Goal: Download file/media

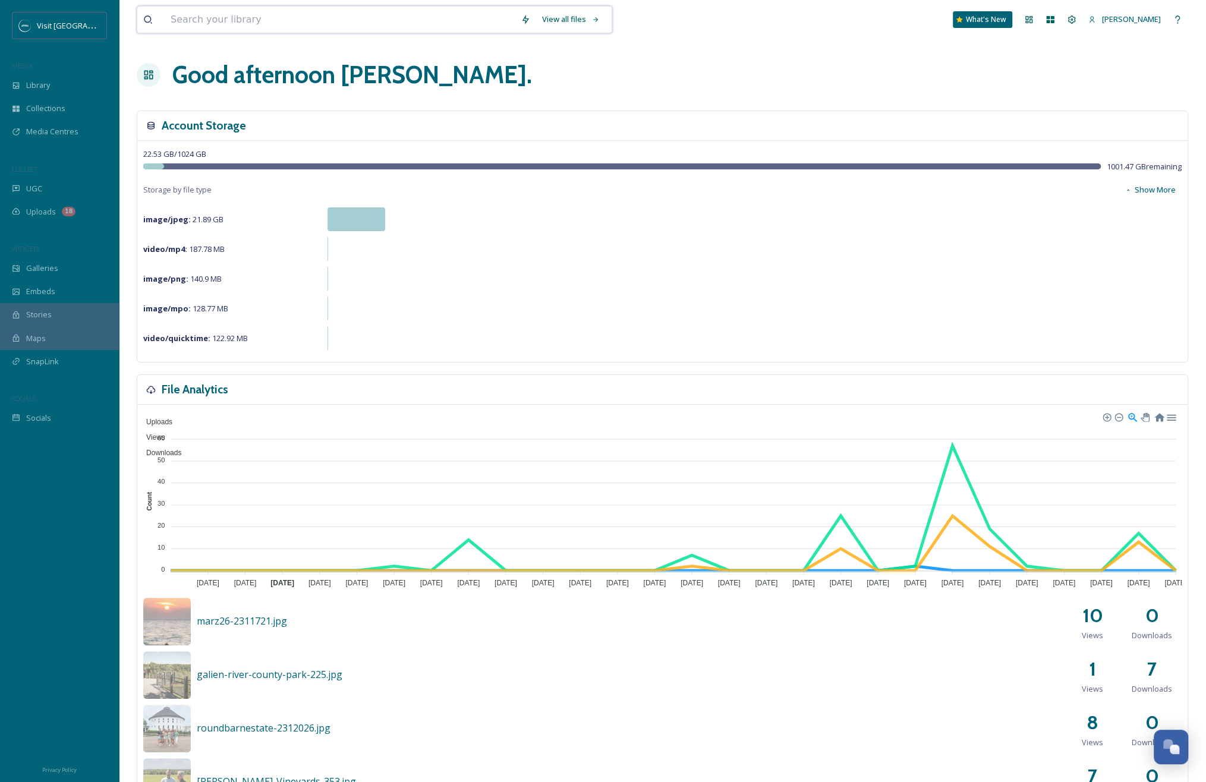
click at [182, 27] on input at bounding box center [340, 20] width 350 height 26
type input "northpier"
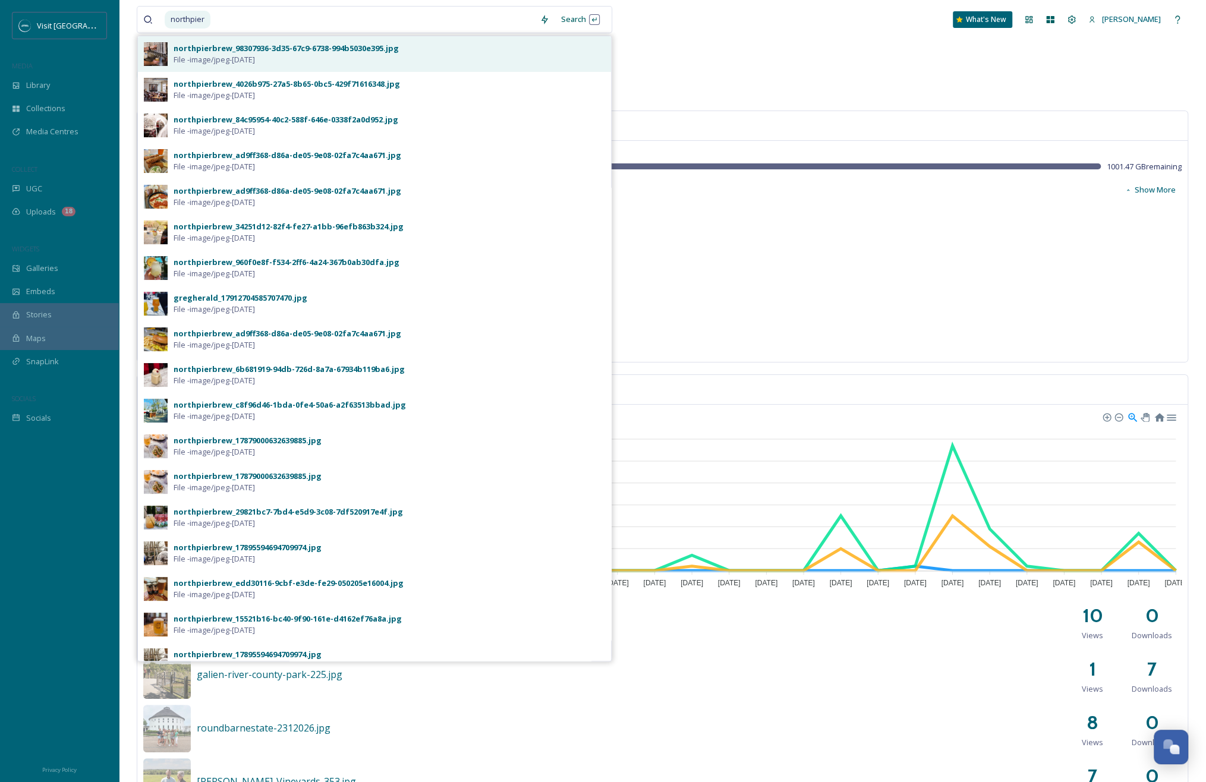
click at [247, 58] on span "File - image/jpeg - [DATE]" at bounding box center [214, 59] width 81 height 11
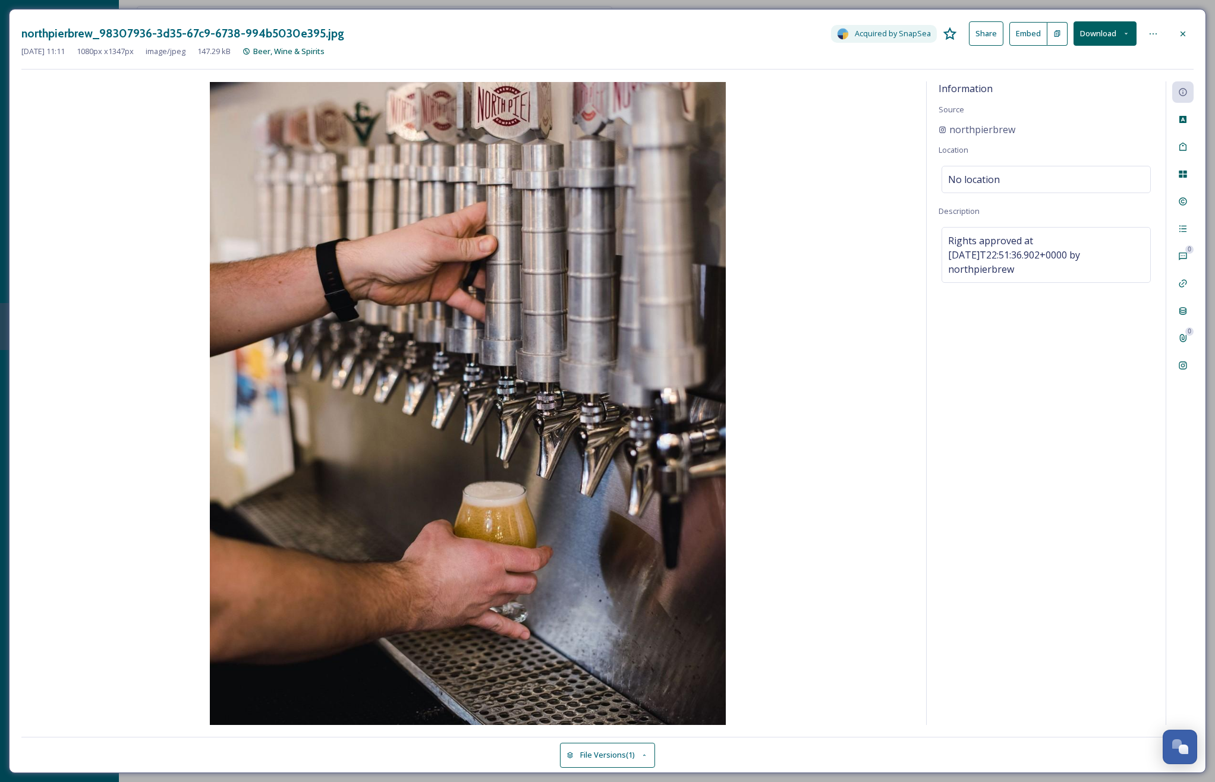
click at [1104, 30] on button "Download" at bounding box center [1105, 33] width 63 height 24
click at [1080, 60] on span "Download Original (1080 x 1347)" at bounding box center [1074, 60] width 112 height 11
click at [1176, 34] on div at bounding box center [1182, 33] width 21 height 21
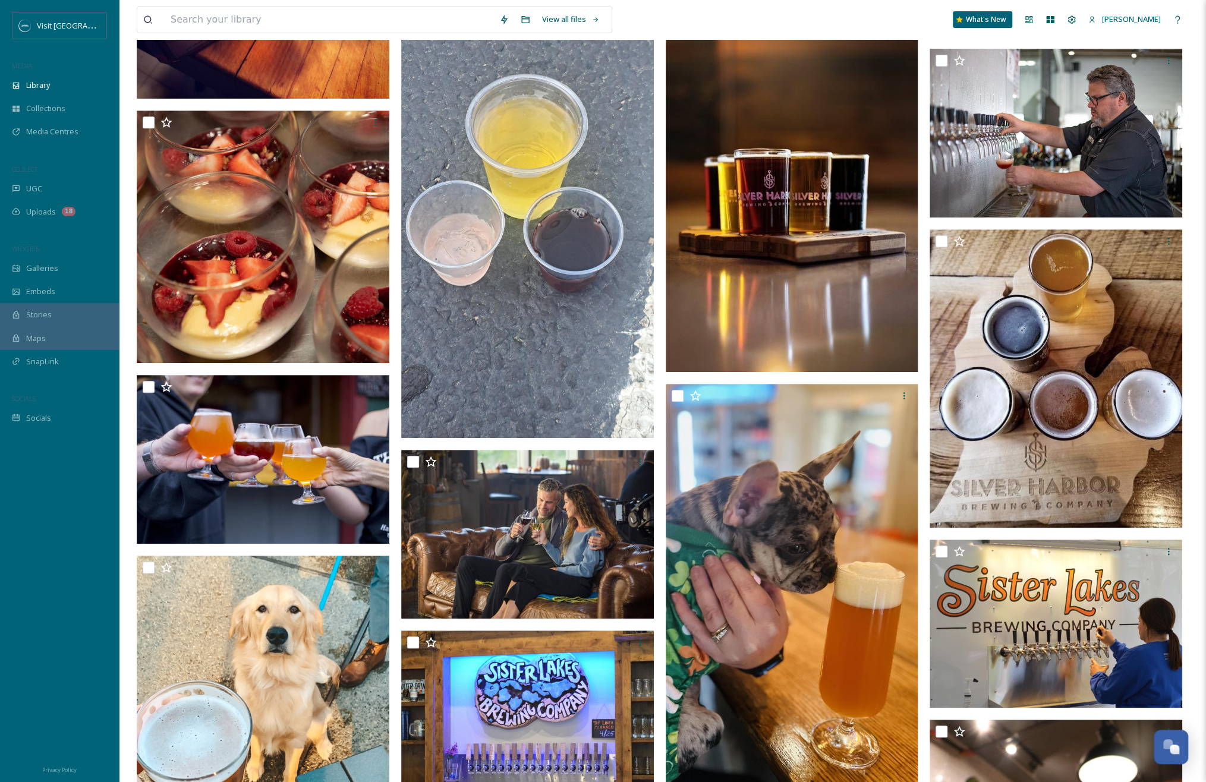
scroll to position [357, 0]
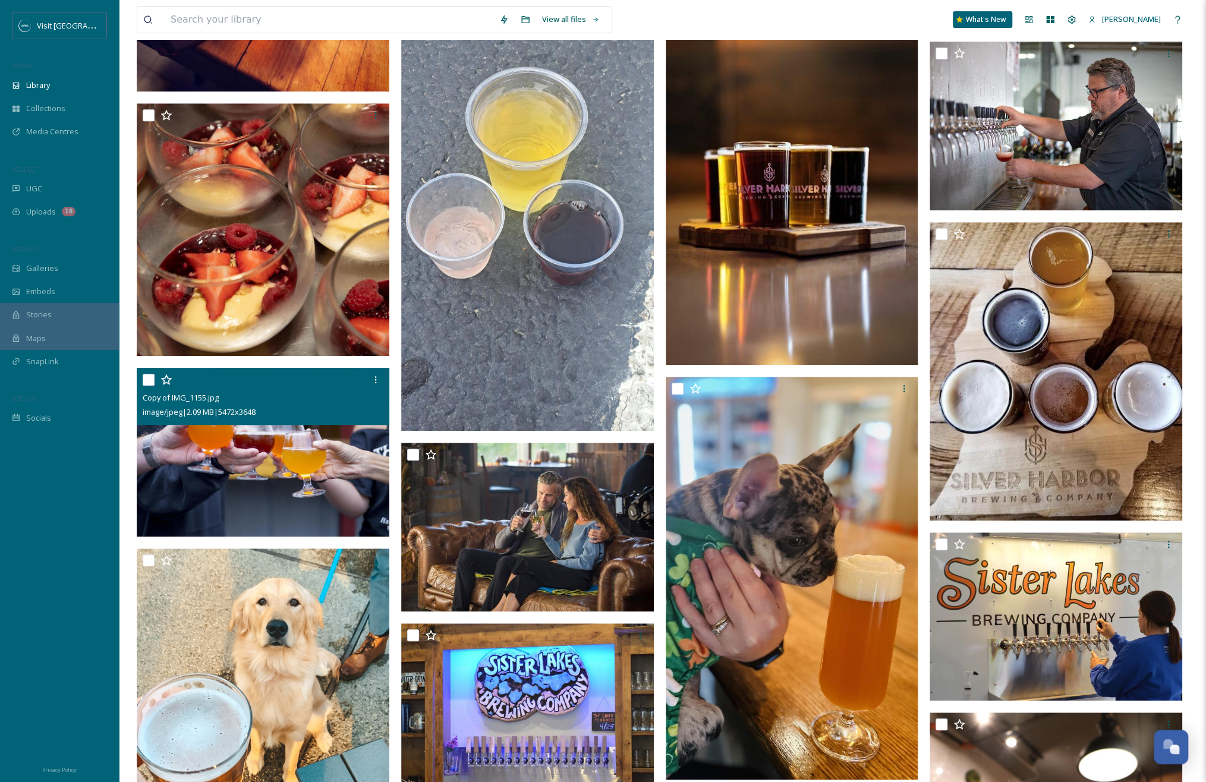
click at [296, 476] on img at bounding box center [263, 452] width 253 height 169
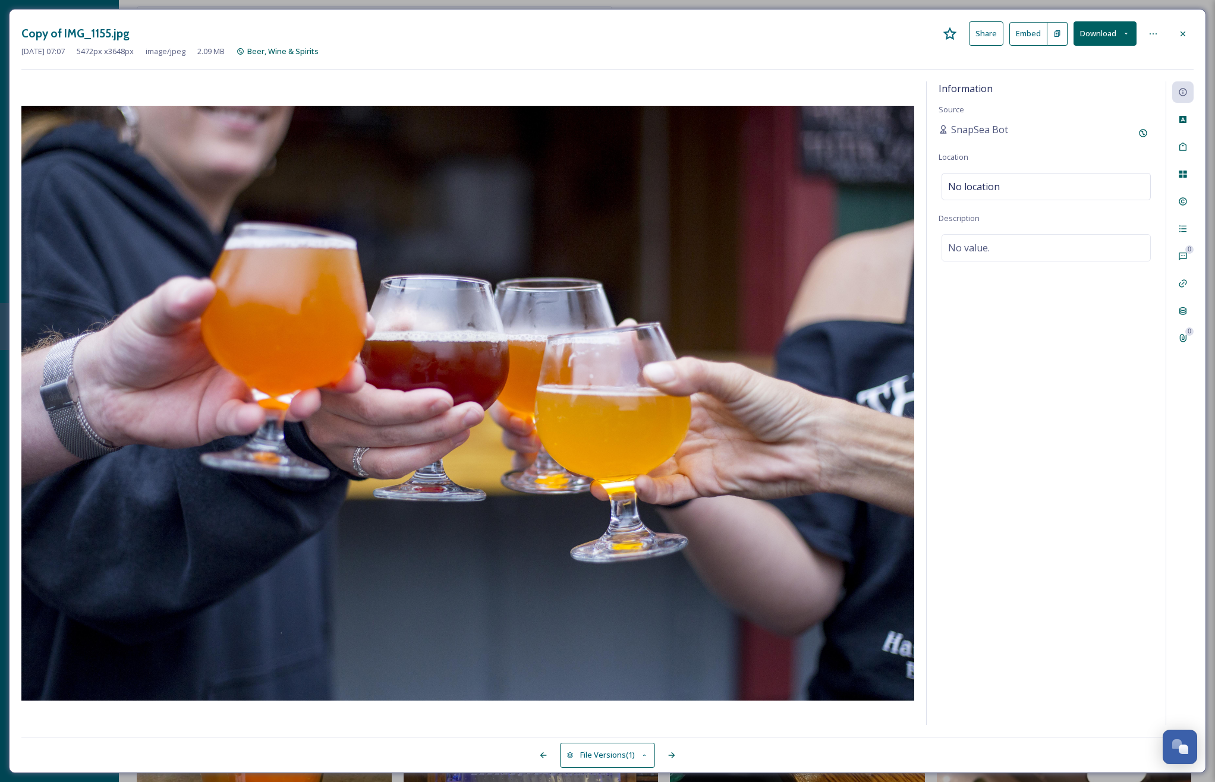
click at [1184, 26] on div at bounding box center [1182, 33] width 21 height 21
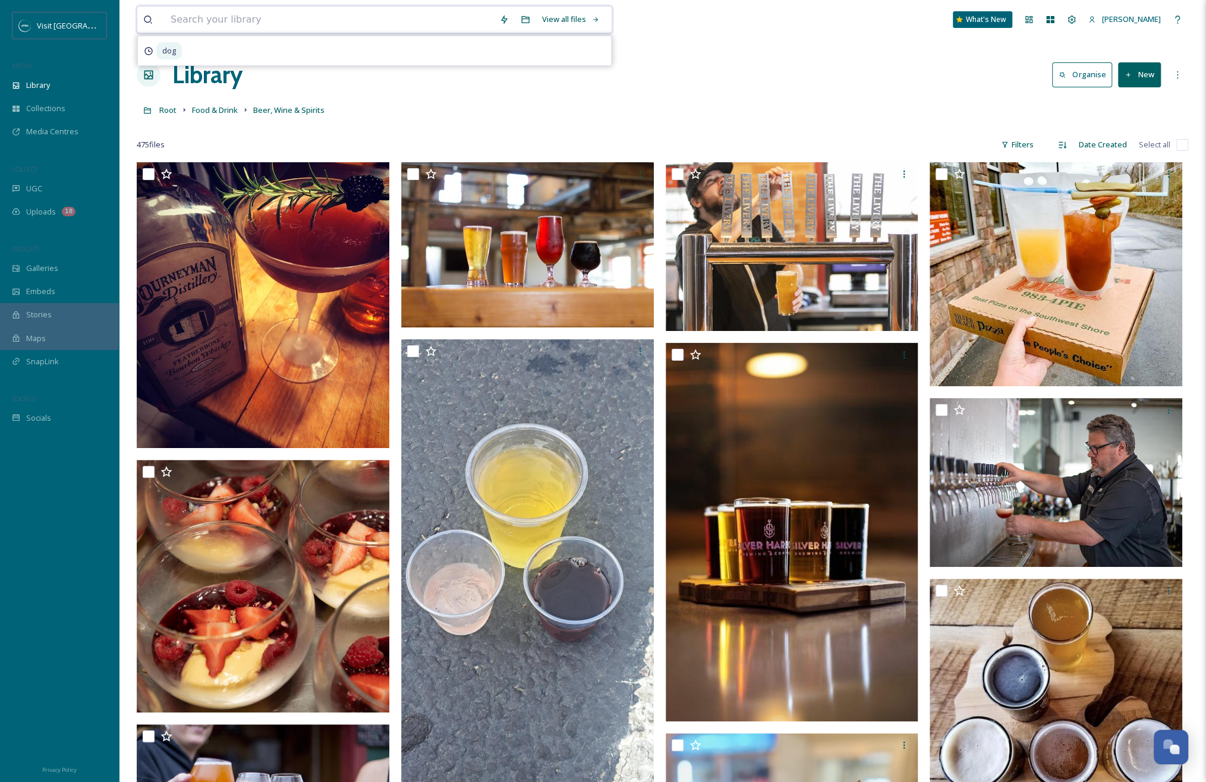
click at [322, 23] on input at bounding box center [329, 20] width 329 height 26
click at [264, 23] on input at bounding box center [329, 20] width 329 height 26
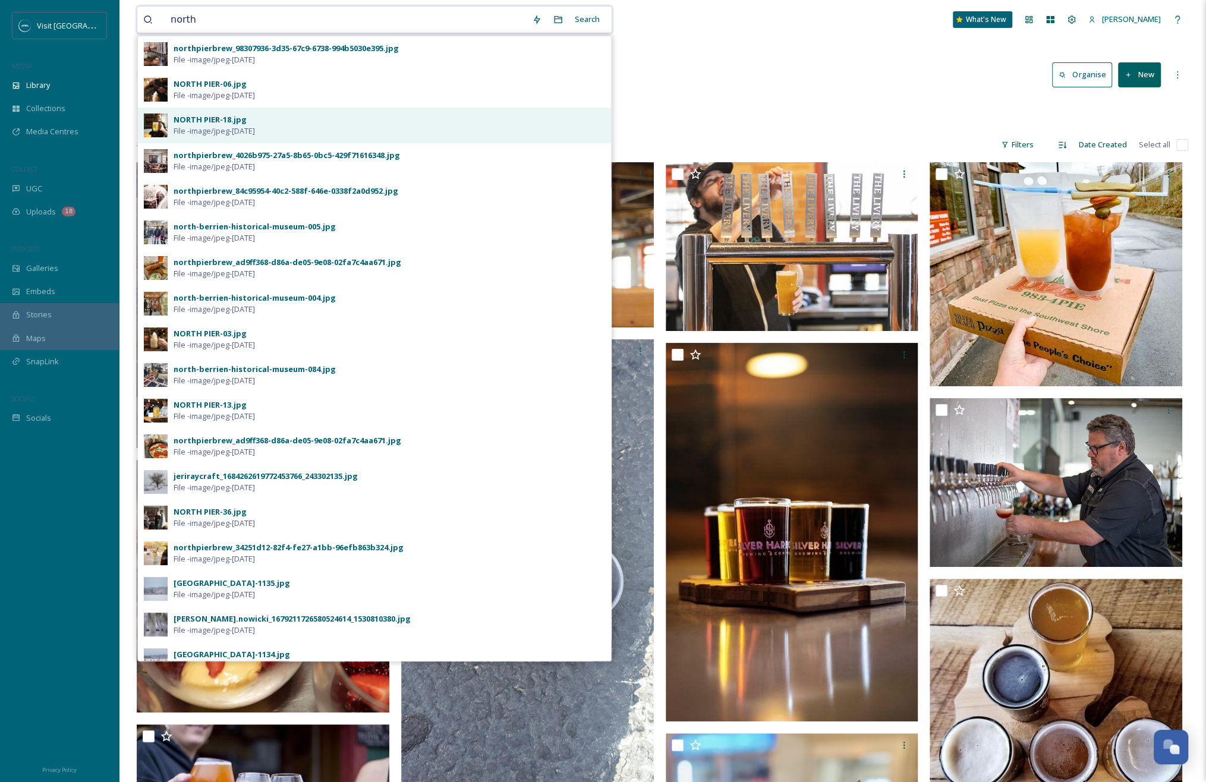
type input "north"
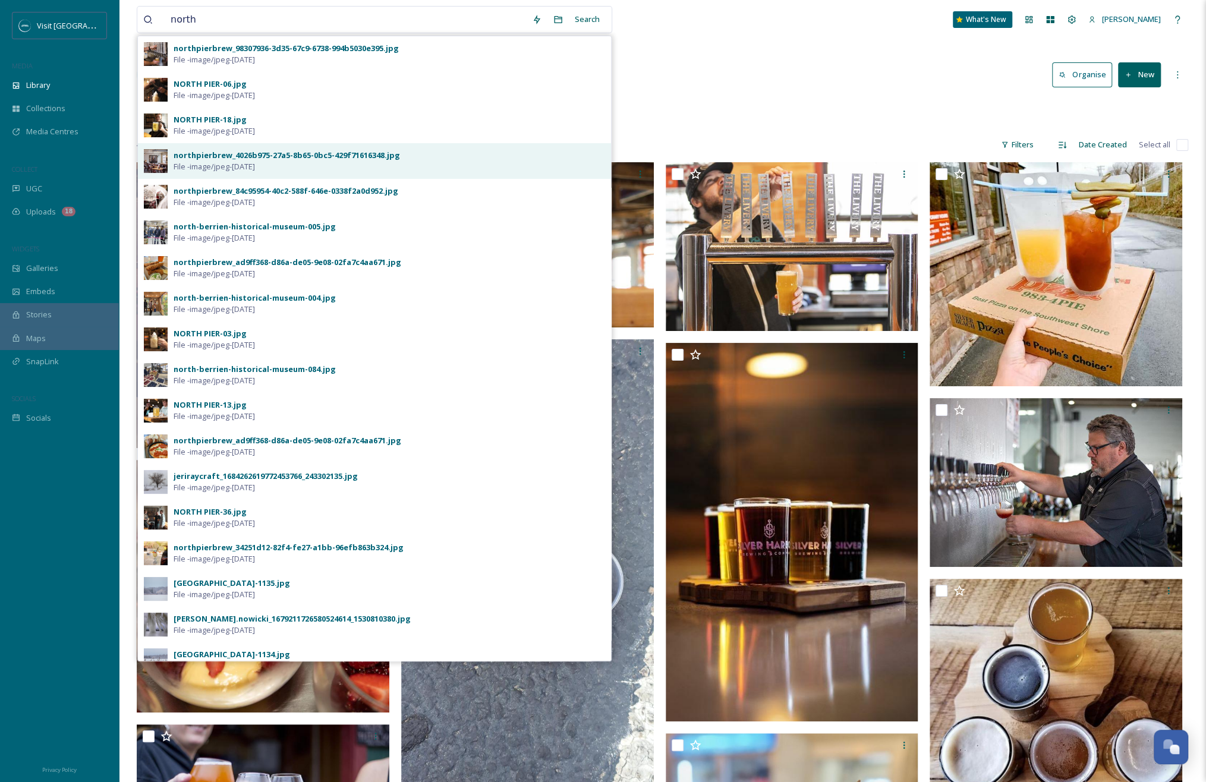
drag, startPoint x: 295, startPoint y: 121, endPoint x: 295, endPoint y: 167, distance: 46.4
click at [295, 167] on div "northpierbrew_98307936-3d35-67c9-6738-994b5030e395.jpg File - image/jpeg - Dec …" at bounding box center [374, 349] width 474 height 626
drag, startPoint x: 295, startPoint y: 167, endPoint x: 308, endPoint y: 158, distance: 16.2
click at [308, 158] on div "northpierbrew_4026b975-27a5-8b65-0bc5-429f71616348.jpg" at bounding box center [287, 155] width 227 height 11
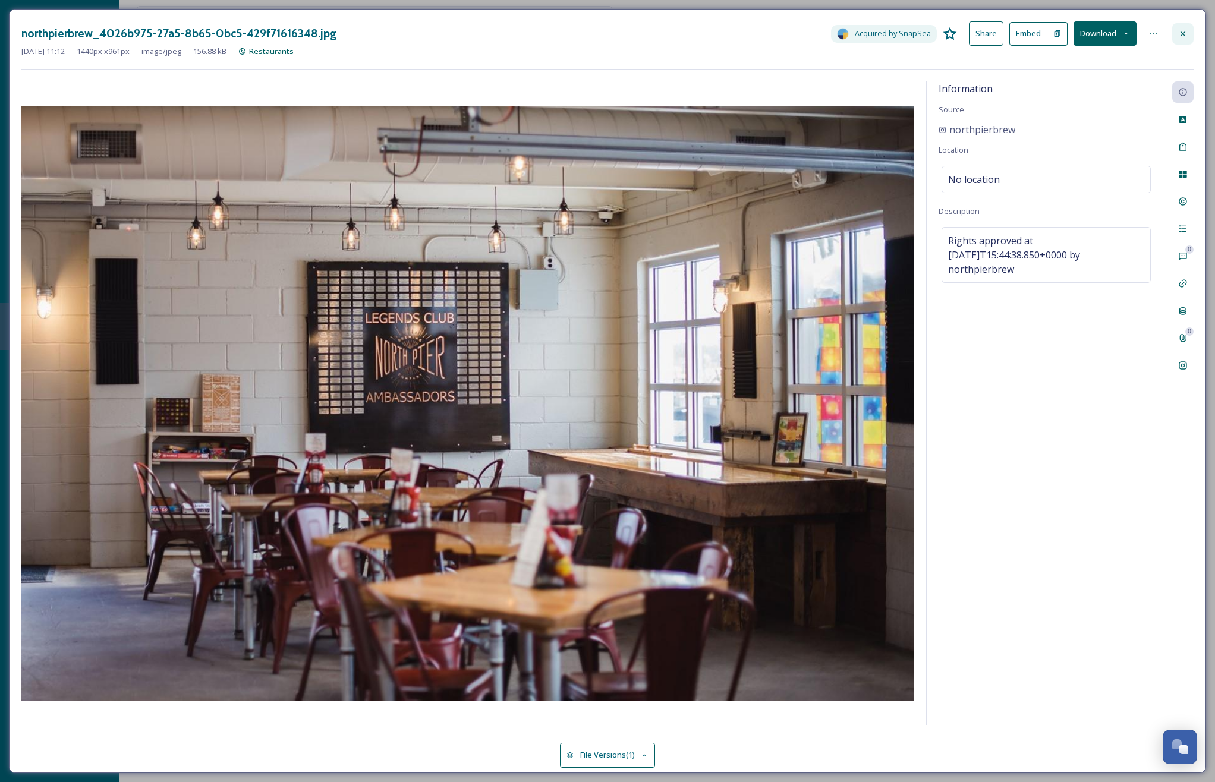
click at [1185, 33] on icon at bounding box center [1183, 34] width 10 height 10
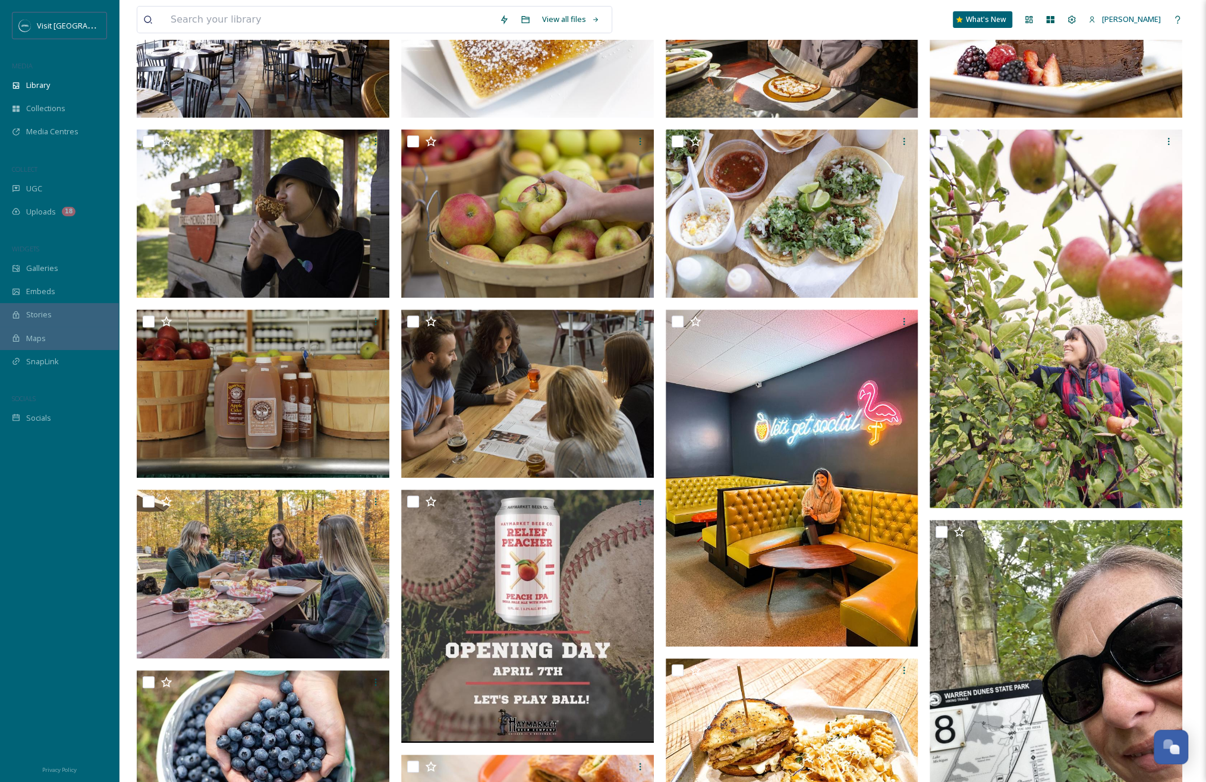
scroll to position [59, 0]
